Goal: Task Accomplishment & Management: Use online tool/utility

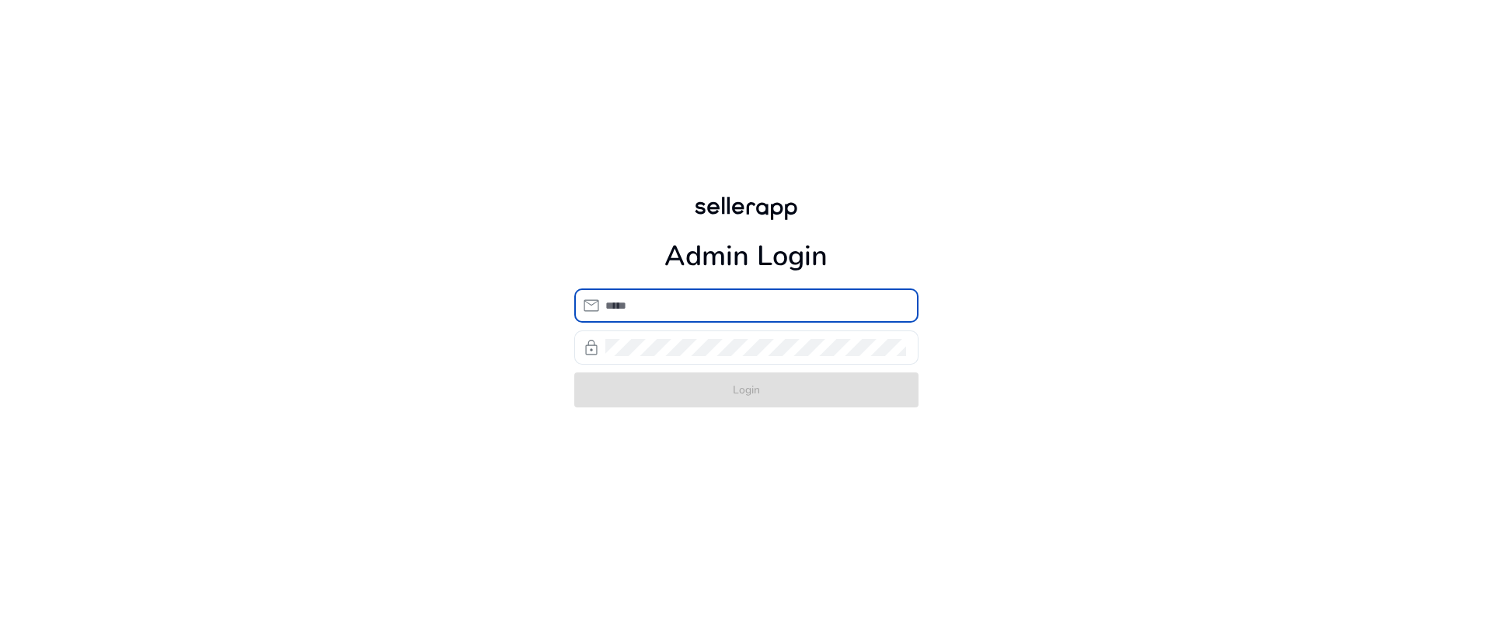
type input "**********"
click button "Login" at bounding box center [746, 389] width 344 height 35
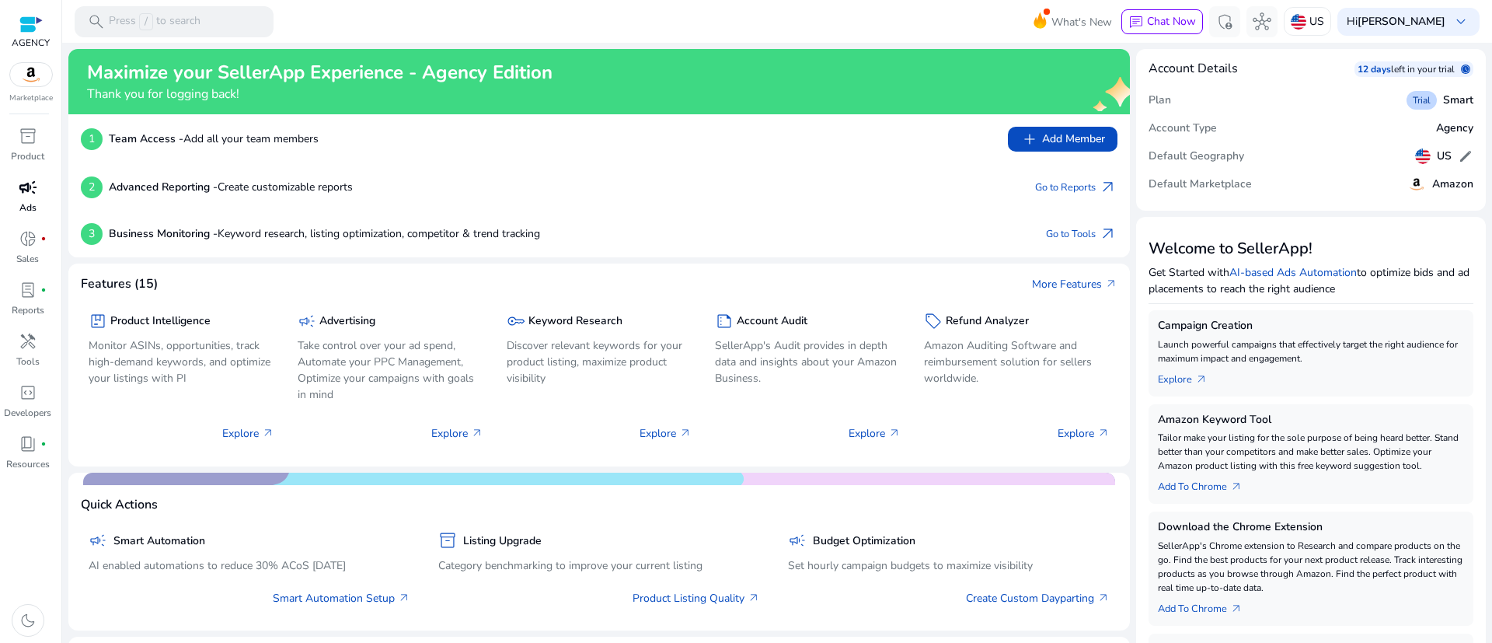
click at [21, 204] on p "Ads" at bounding box center [27, 207] width 17 height 14
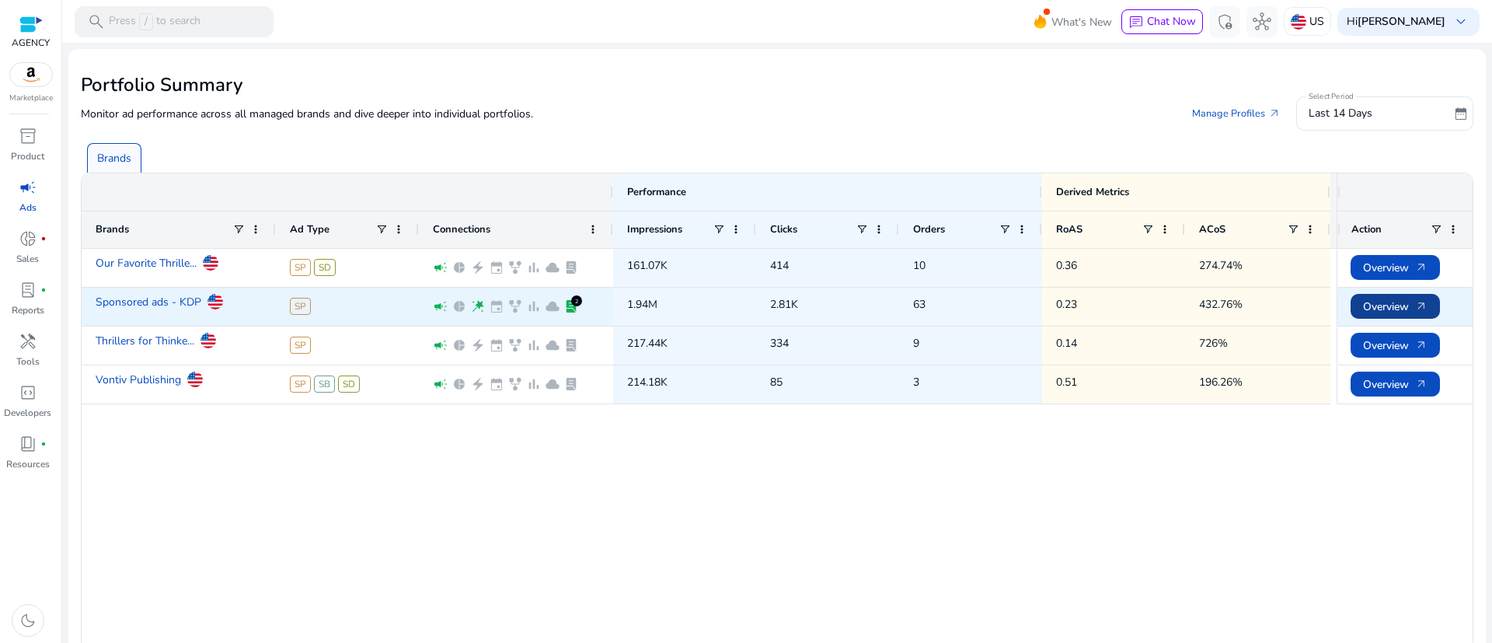
click at [1393, 308] on span "Overview arrow_outward" at bounding box center [1395, 307] width 64 height 32
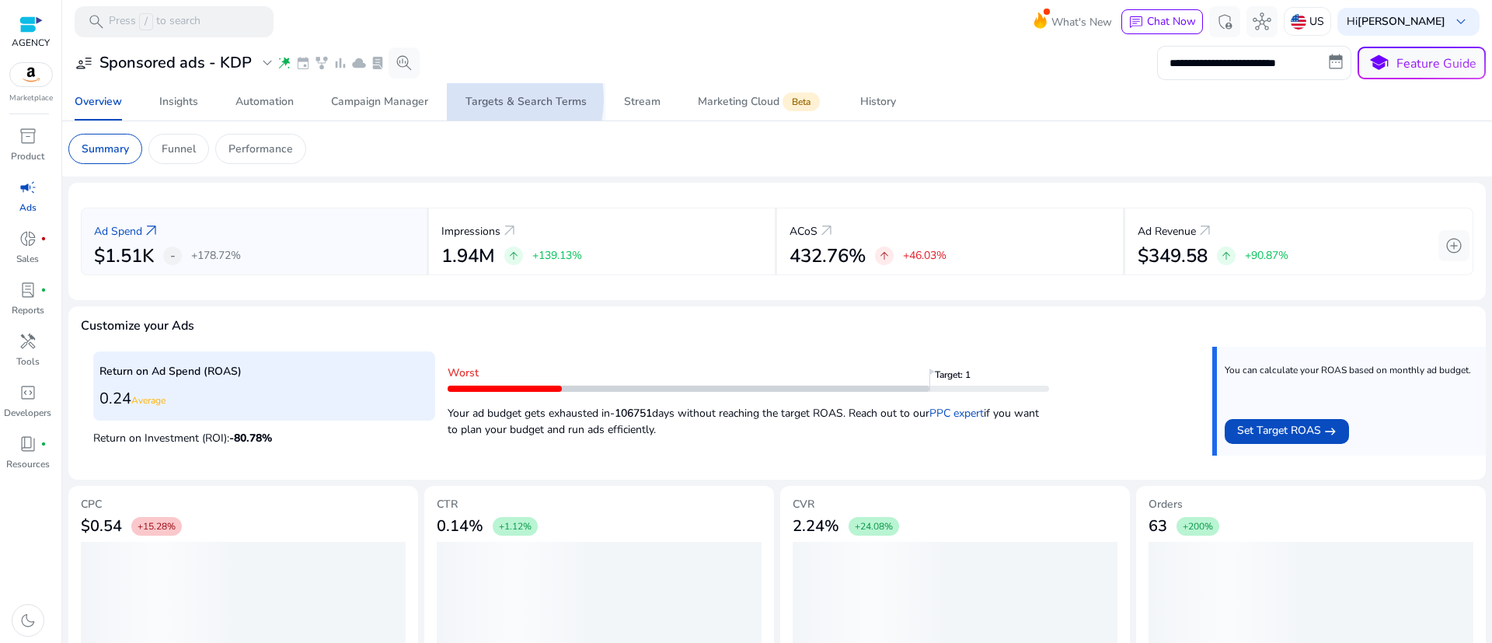
click at [488, 99] on div "Targets & Search Terms" at bounding box center [525, 101] width 121 height 11
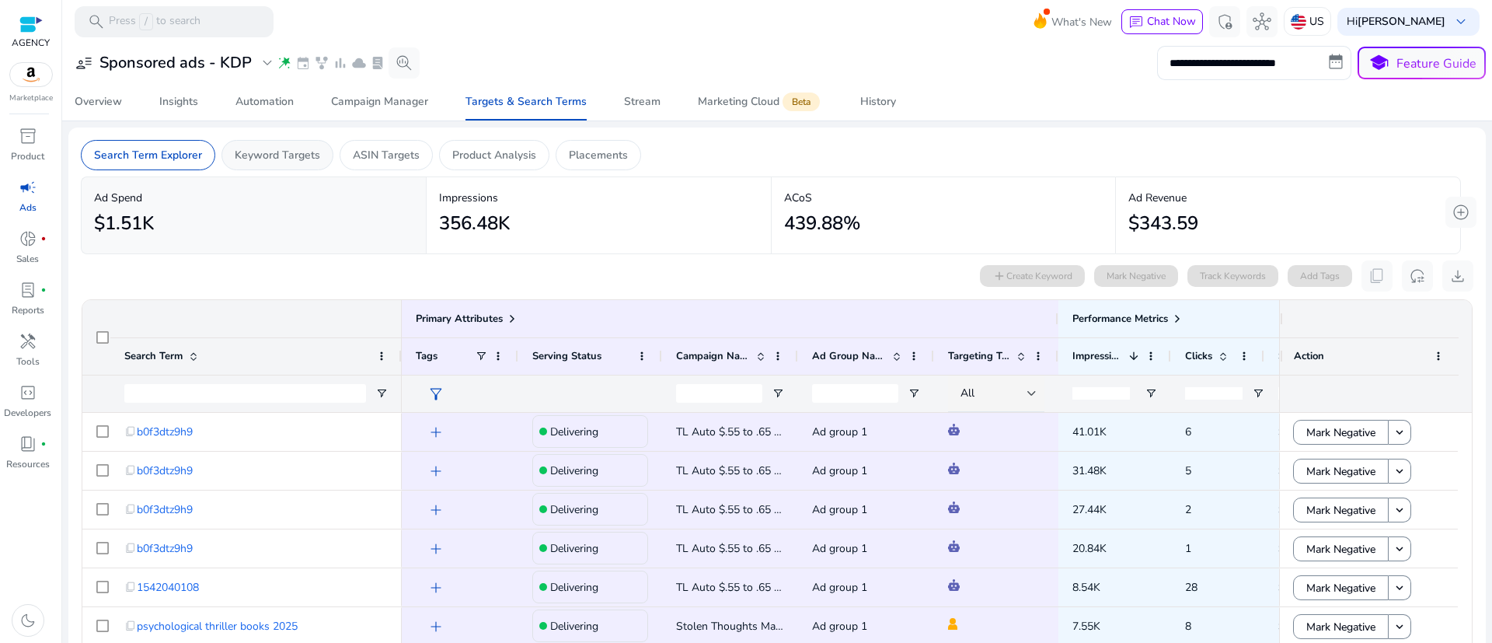
drag, startPoint x: 987, startPoint y: 86, endPoint x: 260, endPoint y: 157, distance: 730.0
click at [260, 157] on p "Keyword Targets" at bounding box center [277, 155] width 85 height 16
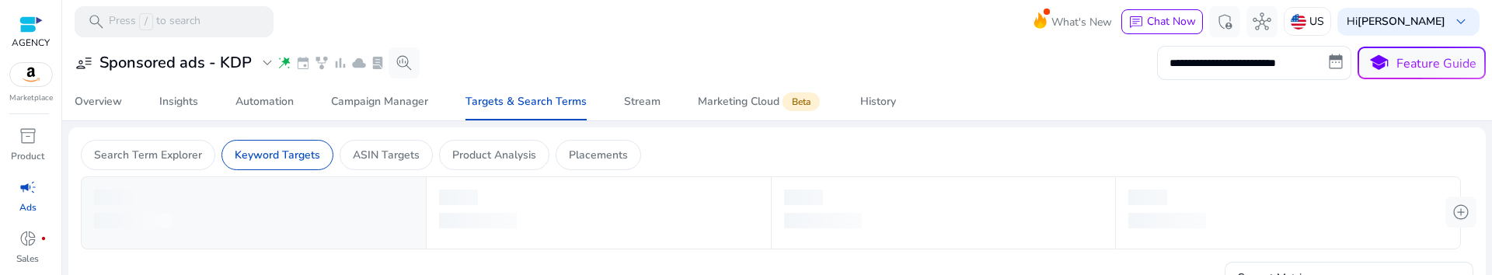
click at [749, 227] on ngx-skeleton-loader at bounding box center [598, 224] width 319 height 23
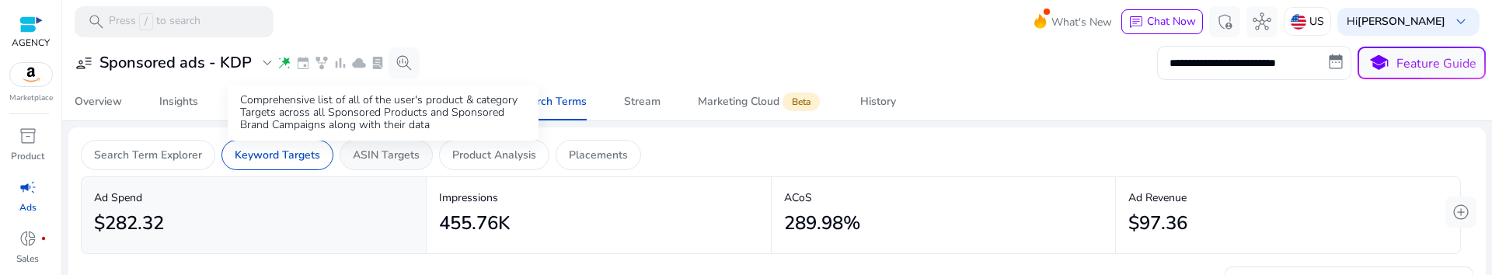
click at [372, 159] on p "ASIN Targets" at bounding box center [386, 155] width 67 height 16
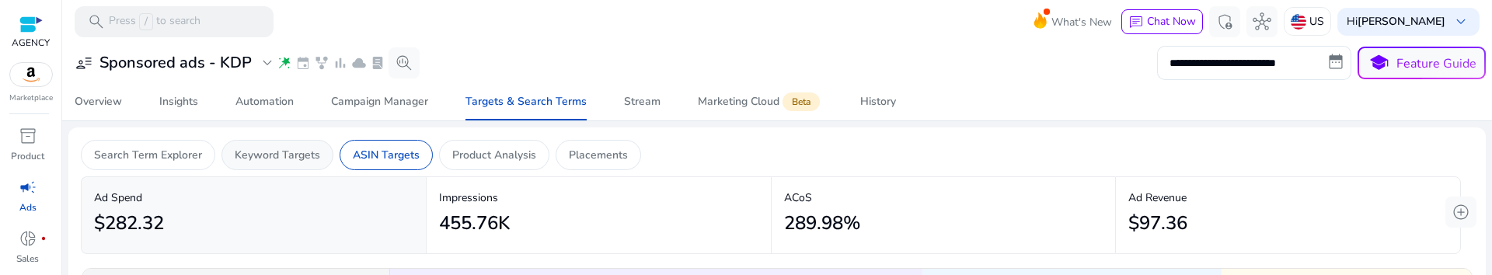
click at [267, 164] on div "Keyword Targets" at bounding box center [277, 155] width 112 height 30
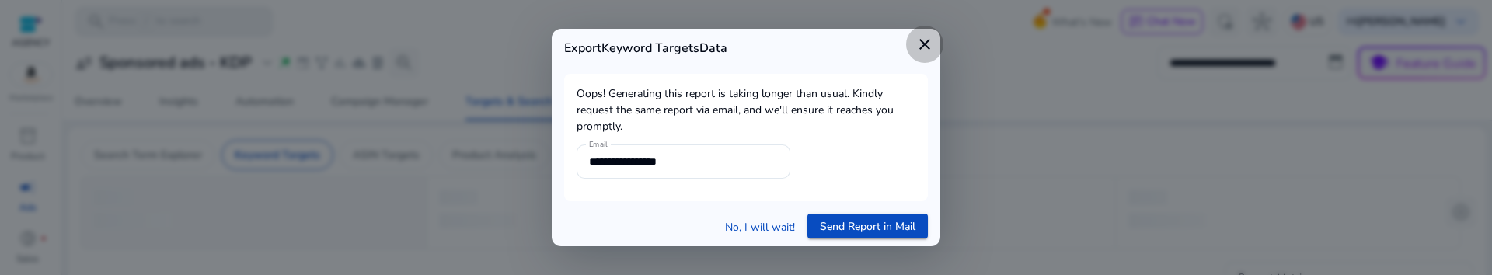
click at [933, 40] on mat-icon "close" at bounding box center [924, 44] width 19 height 19
